Goal: Task Accomplishment & Management: Manage account settings

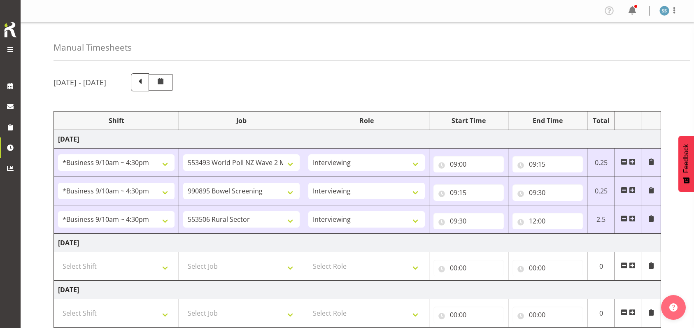
select select "26078"
select select "10527"
select select "47"
select select "26078"
select select "10632"
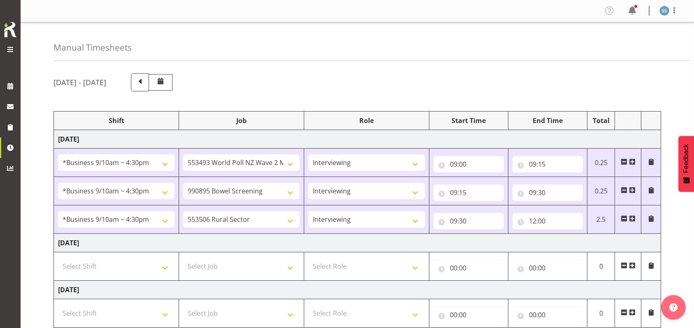
select select "47"
select select "26078"
select select "10587"
select select "47"
select select "48116"
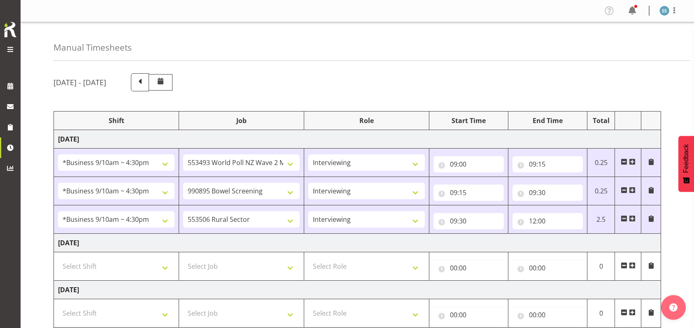
select select "10587"
select select "47"
select select "56692"
select select "10499"
select select "47"
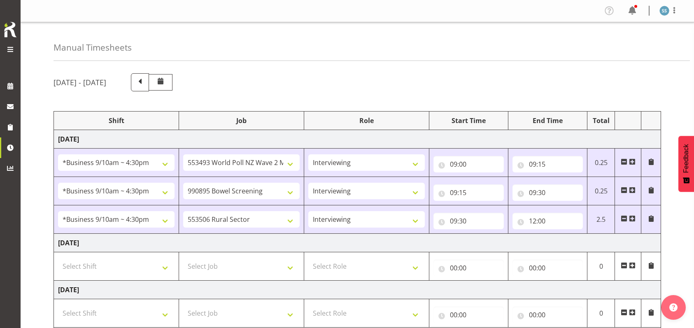
select select "26078"
select select "10632"
select select "47"
select select "26078"
select select "10527"
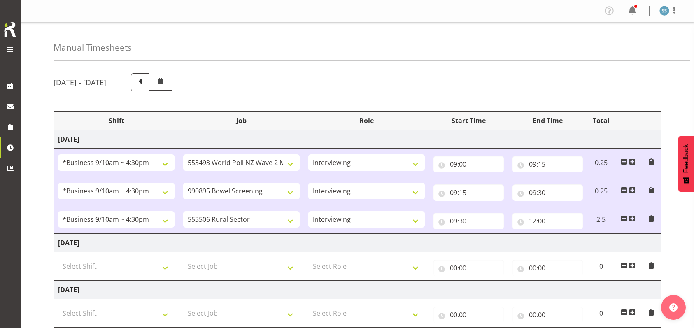
select select "47"
select select "26078"
select select "10632"
select select "47"
select select "48116"
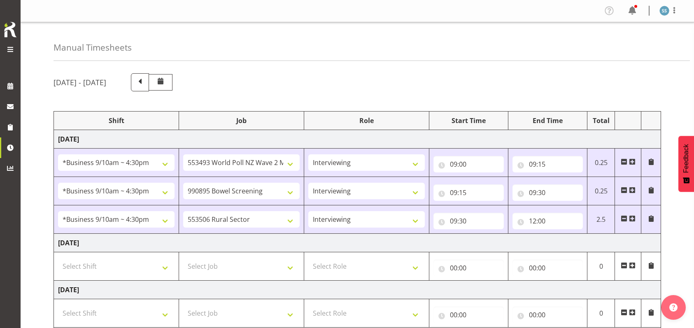
select select "10632"
select select "47"
select select "56692"
select select "10499"
select select "47"
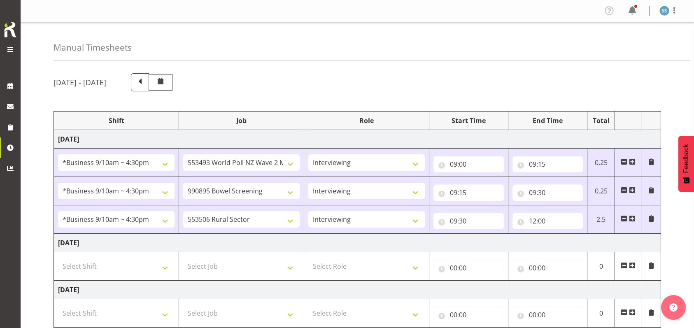
select select "10632"
select select "47"
select select "81299"
select select "10587"
select select "47"
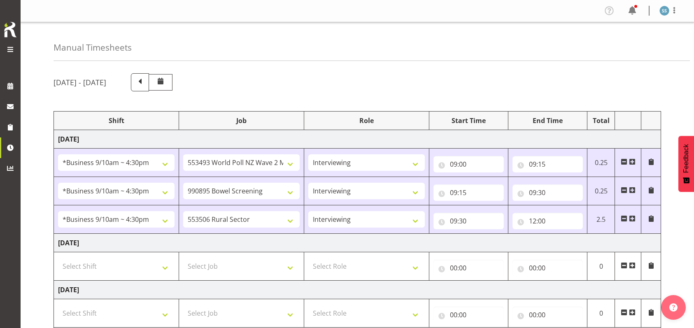
select select "2940"
select select "9426"
select select "47"
select select "41319"
select select "10527"
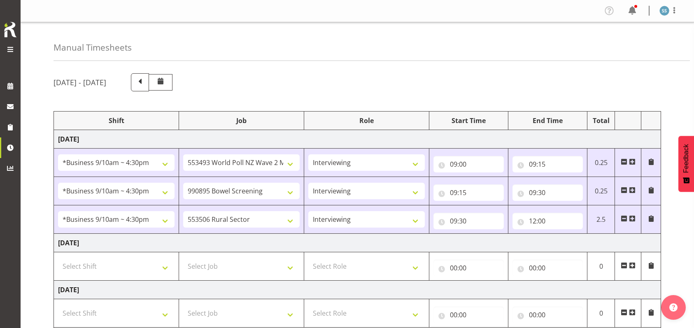
select select "47"
select select "14"
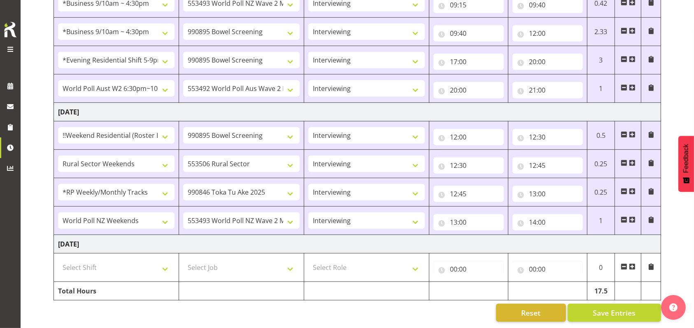
scroll to position [467, 0]
click at [543, 214] on input "14:00" at bounding box center [547, 222] width 70 height 16
click at [588, 235] on select "00 01 02 03 04 05 06 07 08 09 10 11 12 13 14 15 16 17 18 19 20 21 22 23 24 25 2…" at bounding box center [590, 243] width 19 height 16
select select "20"
click at [581, 235] on select "00 01 02 03 04 05 06 07 08 09 10 11 12 13 14 15 16 17 18 19 20 21 22 23 24 25 2…" at bounding box center [590, 243] width 19 height 16
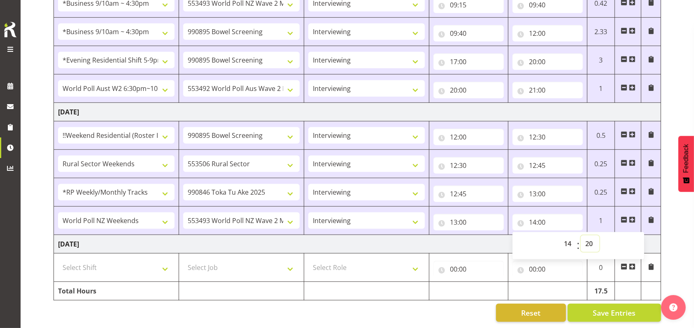
type input "14:20"
click at [632, 216] on span at bounding box center [632, 219] width 7 height 7
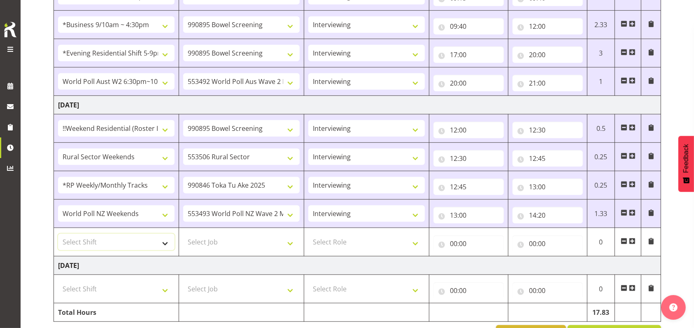
click at [168, 243] on select "Select Shift !!Weekend Residential (Roster IT Shift Label) *Business 9/10am ~ 4…" at bounding box center [116, 242] width 116 height 16
select select "11547"
click at [58, 234] on select "Select Shift !!Weekend Residential (Roster IT Shift Label) *Business 9/10am ~ 4…" at bounding box center [116, 242] width 116 height 16
click at [291, 242] on select "Select Job 550060 IF Admin 553492 World Poll Aus Wave 2 Main 2025 553493 World …" at bounding box center [241, 242] width 116 height 16
select select "10499"
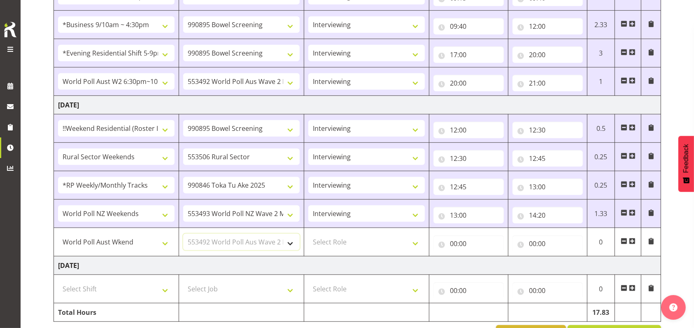
click at [183, 234] on select "Select Job 550060 IF Admin 553492 World Poll Aus Wave 2 Main 2025 553493 World …" at bounding box center [241, 242] width 116 height 16
click at [413, 242] on select "Select Role Briefing Interviewing" at bounding box center [366, 242] width 116 height 16
select select "47"
click at [308, 234] on select "Select Role Briefing Interviewing" at bounding box center [366, 242] width 116 height 16
click at [454, 242] on input "00:00" at bounding box center [468, 243] width 70 height 16
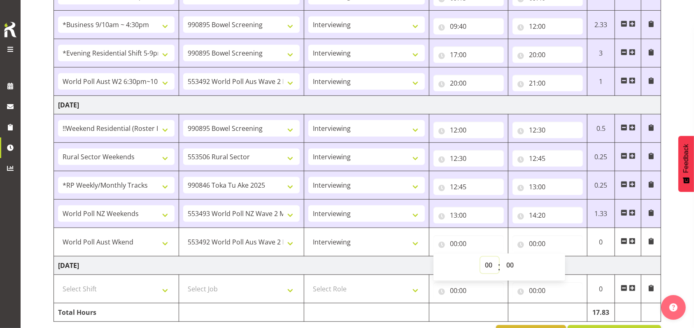
click at [487, 265] on select "00 01 02 03 04 05 06 07 08 09 10 11 12 13 14 15 16 17 18 19 20 21 22 23" at bounding box center [489, 265] width 19 height 16
select select "14"
click at [480, 257] on select "00 01 02 03 04 05 06 07 08 09 10 11 12 13 14 15 16 17 18 19 20 21 22 23" at bounding box center [489, 265] width 19 height 16
type input "14:00"
click at [512, 264] on select "00 01 02 03 04 05 06 07 08 09 10 11 12 13 14 15 16 17 18 19 20 21 22 23 24 25 2…" at bounding box center [511, 265] width 19 height 16
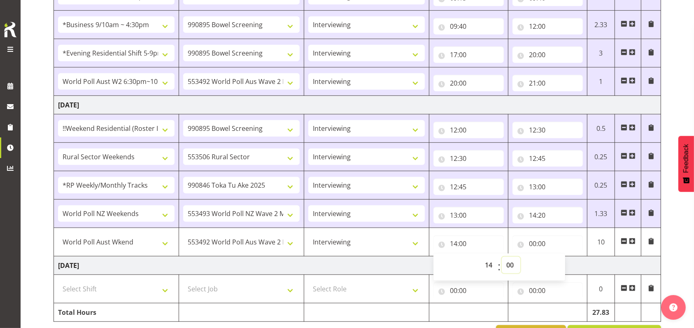
select select "20"
click at [502, 257] on select "00 01 02 03 04 05 06 07 08 09 10 11 12 13 14 15 16 17 18 19 20 21 22 23 24 25 2…" at bounding box center [511, 265] width 19 height 16
type input "14:20"
click at [531, 239] on input "00:00" at bounding box center [547, 243] width 70 height 16
drag, startPoint x: 567, startPoint y: 265, endPoint x: 566, endPoint y: 258, distance: 6.2
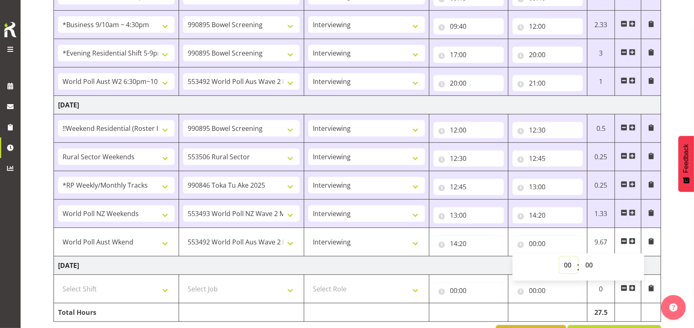
click at [567, 265] on select "00 01 02 03 04 05 06 07 08 09 10 11 12 13 14 15 16 17 18 19 20 21 22 23" at bounding box center [568, 265] width 19 height 16
select select "16"
click at [559, 257] on select "00 01 02 03 04 05 06 07 08 09 10 11 12 13 14 15 16 17 18 19 20 21 22 23" at bounding box center [568, 265] width 19 height 16
type input "16:00"
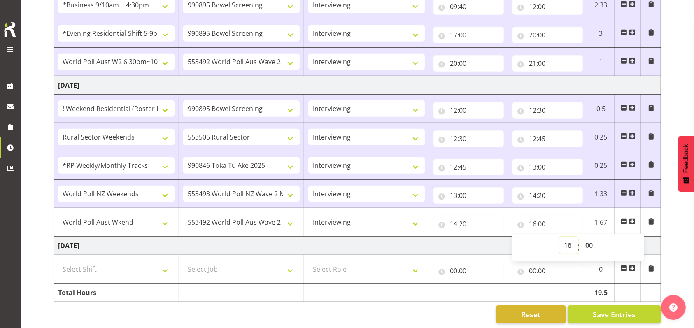
scroll to position [496, 0]
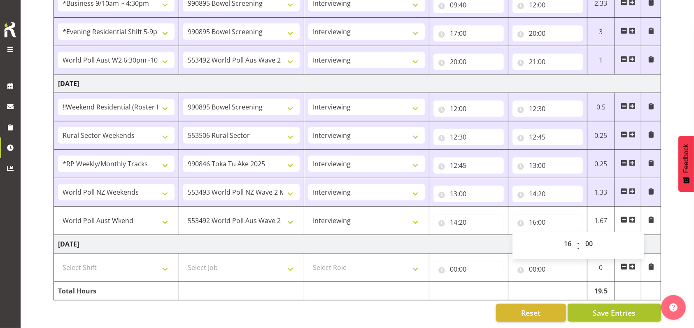
click at [595, 307] on span "Save Entries" at bounding box center [614, 312] width 43 height 11
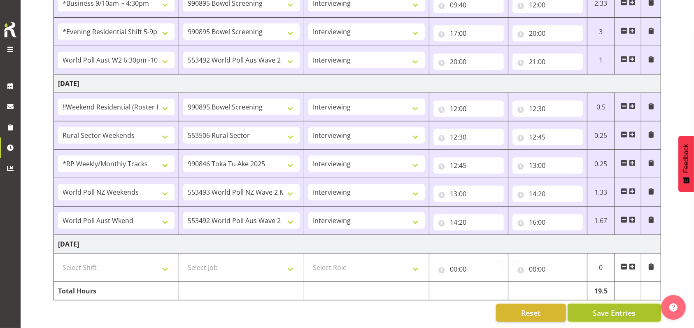
click at [622, 307] on span "Save Entries" at bounding box center [614, 312] width 43 height 11
